Goal: Task Accomplishment & Management: Manage account settings

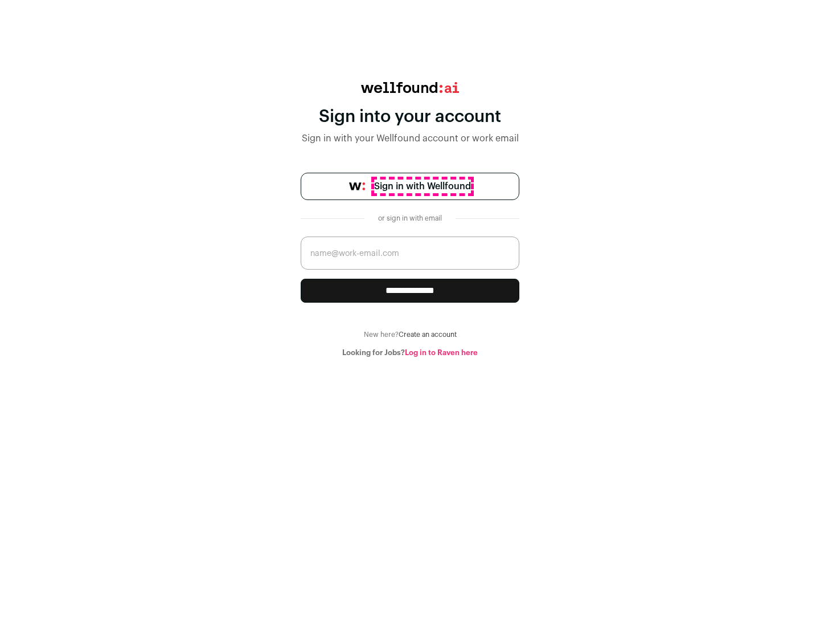
click at [422, 186] on span "Sign in with Wellfound" at bounding box center [422, 186] width 97 height 14
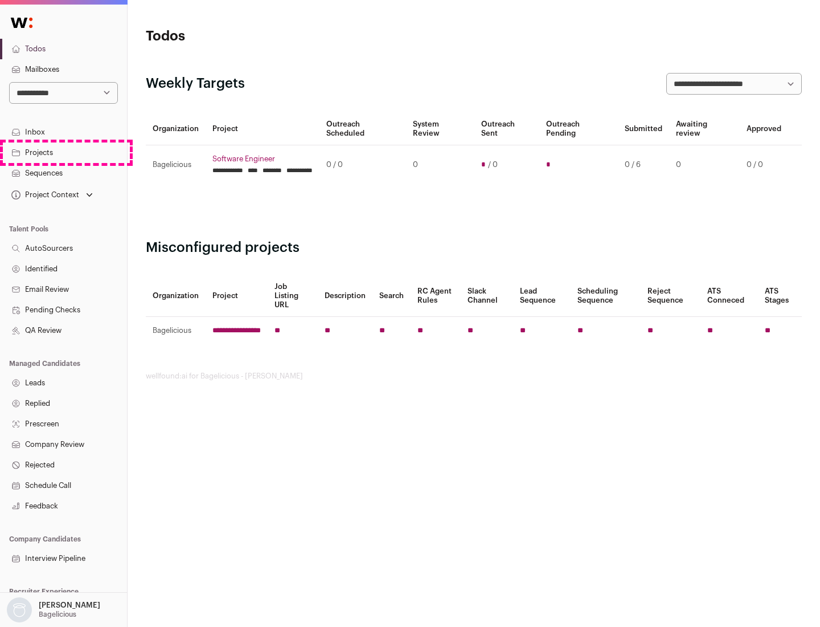
click at [63, 152] on link "Projects" at bounding box center [63, 152] width 127 height 21
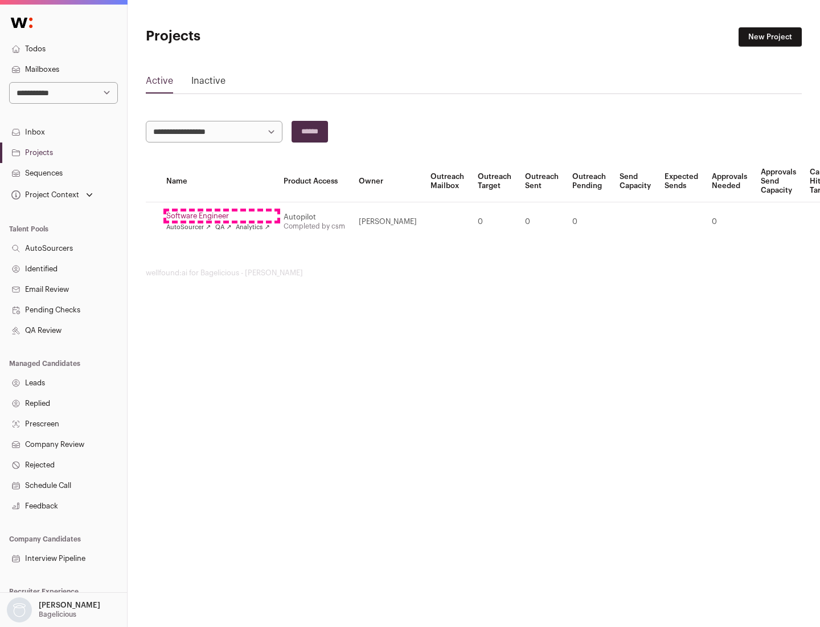
click at [222, 216] on link "Software Engineer" at bounding box center [218, 215] width 104 height 9
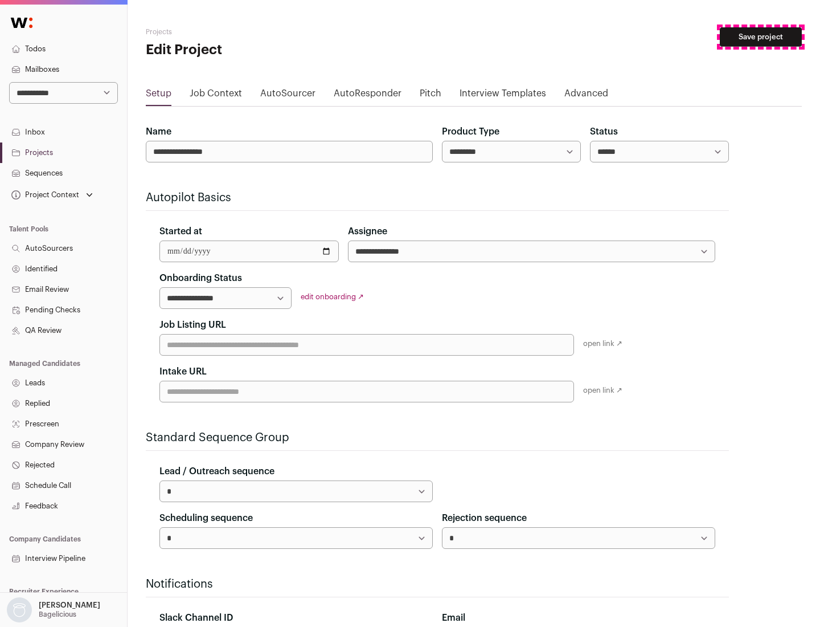
click at [761, 37] on button "Save project" at bounding box center [761, 36] width 82 height 19
